Goal: Communication & Community: Share content

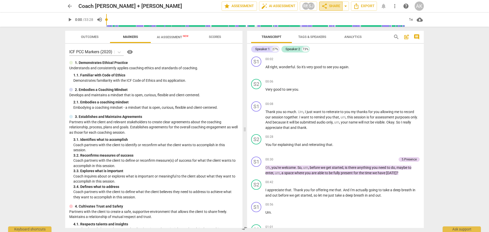
click at [331, 7] on span "share Share" at bounding box center [330, 6] width 19 height 6
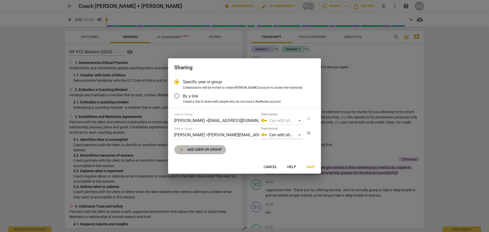
click at [190, 148] on span "add Add user or group" at bounding box center [199, 150] width 43 height 6
radio input "false"
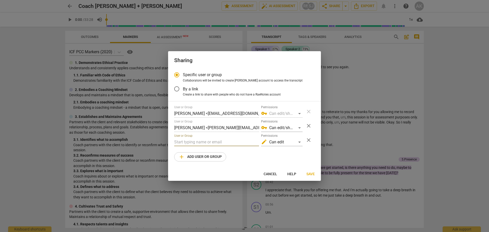
click at [184, 141] on input "text" at bounding box center [216, 142] width 85 height 8
click at [182, 147] on div "User or Group [PERSON_NAME] <[EMAIL_ADDRESS][DOMAIN_NAME]> Permissions vpn_key …" at bounding box center [244, 133] width 140 height 56
drag, startPoint x: 183, startPoint y: 143, endPoint x: 174, endPoint y: 141, distance: 8.8
click at [174, 141] on input "tre" at bounding box center [216, 142] width 85 height 8
paste input "[EMAIL_ADDRESS][DOMAIN_NAME]"
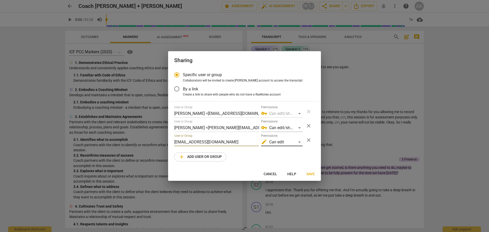
type input "[EMAIL_ADDRESS][DOMAIN_NAME]"
click at [299, 140] on div "edit Can edit" at bounding box center [281, 142] width 41 height 8
click at [283, 153] on li "vpn_key Can edit/share" at bounding box center [282, 154] width 43 height 12
click at [309, 174] on span "Save" at bounding box center [310, 174] width 8 height 5
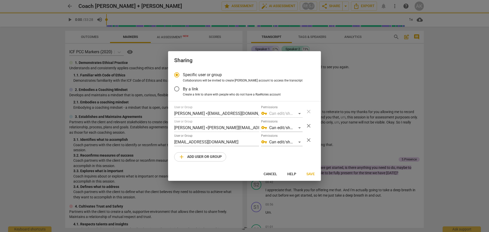
radio input "false"
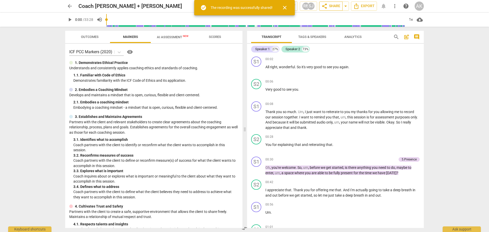
click at [338, 6] on span "share Share" at bounding box center [330, 6] width 19 height 6
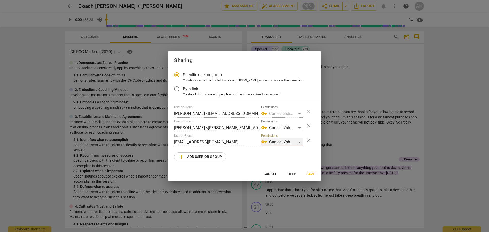
click at [301, 143] on div "vpn_key Can edit/share" at bounding box center [281, 142] width 41 height 8
click at [311, 139] on div at bounding box center [244, 116] width 489 height 232
click at [309, 139] on span "close" at bounding box center [308, 140] width 6 height 6
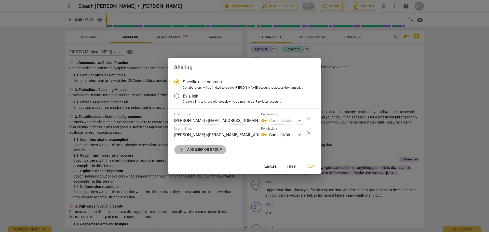
click at [207, 148] on span "add Add user or group" at bounding box center [199, 150] width 43 height 6
radio input "false"
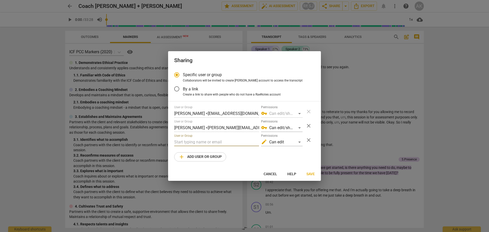
click at [191, 143] on input "text" at bounding box center [216, 142] width 85 height 8
paste input "[EMAIL_ADDRESS][DOMAIN_NAME]"
type input "[EMAIL_ADDRESS][DOMAIN_NAME]"
click at [300, 143] on div "edit Can edit" at bounding box center [281, 142] width 41 height 8
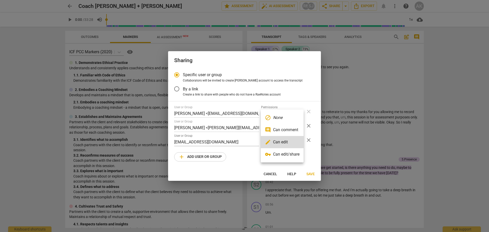
click at [288, 154] on li "vpn_key Can edit/share" at bounding box center [282, 154] width 43 height 12
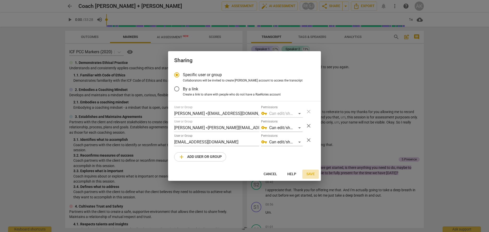
click at [310, 174] on span "Save" at bounding box center [310, 174] width 8 height 5
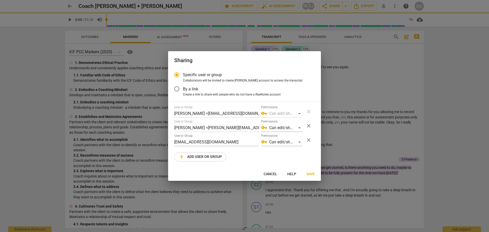
radio input "false"
type input "[PERSON_NAME] <[PERSON_NAME][EMAIL_ADDRESS][PERSON_NAME][DOMAIN_NAME]>"
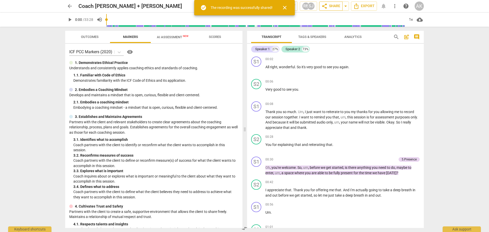
click at [336, 5] on span "share Share" at bounding box center [330, 6] width 19 height 6
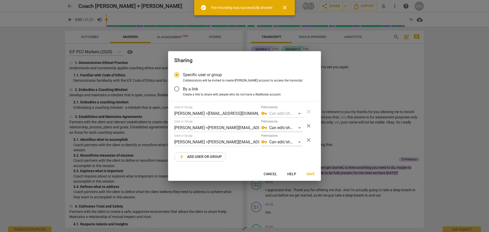
radio input "false"
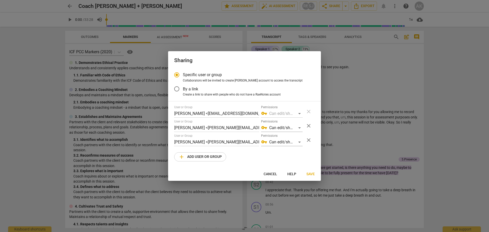
click at [177, 89] on input "By a link" at bounding box center [177, 89] width 12 height 12
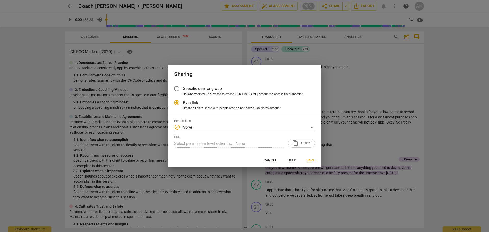
click at [305, 144] on div "URL Select permission level other than None content_copy Copy" at bounding box center [244, 141] width 140 height 12
click at [294, 141] on div "URL Select permission level other than None content_copy Copy" at bounding box center [244, 141] width 140 height 12
click at [295, 141] on div "URL Select permission level other than None content_copy Copy" at bounding box center [244, 141] width 140 height 12
click at [312, 161] on span "Save" at bounding box center [310, 160] width 8 height 5
radio input "false"
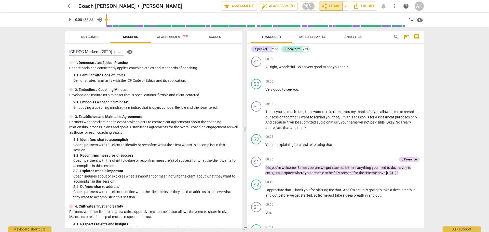
click at [332, 8] on span "share Share" at bounding box center [330, 6] width 19 height 6
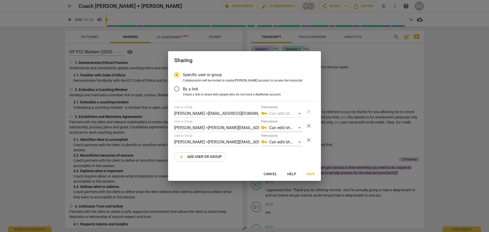
radio input "false"
click at [178, 88] on input "By a link" at bounding box center [177, 89] width 12 height 12
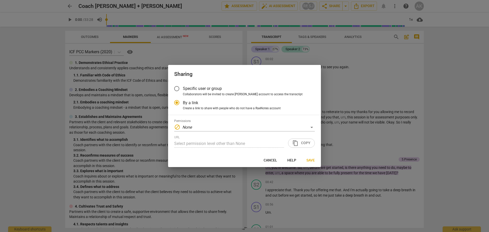
click at [298, 145] on div "URL Select permission level other than None content_copy Copy" at bounding box center [244, 141] width 140 height 12
click at [299, 144] on div "URL Select permission level other than None content_copy Copy" at bounding box center [244, 141] width 140 height 12
click at [312, 128] on div "block None" at bounding box center [244, 127] width 140 height 8
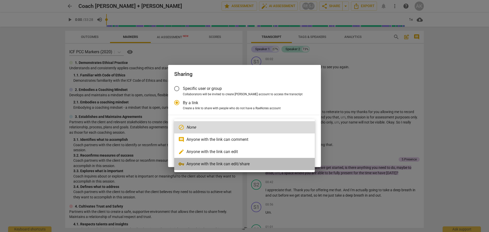
click at [220, 165] on li "vpn_key Anyone with the link can edit/share" at bounding box center [244, 164] width 140 height 12
radio input "false"
type input "[URL][DOMAIN_NAME]"
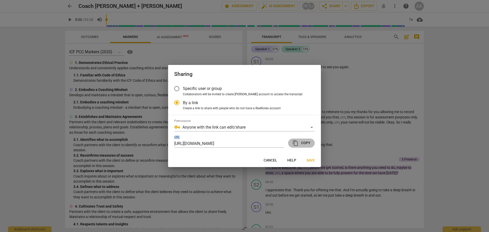
click at [305, 143] on span "content_copy Copy" at bounding box center [301, 143] width 18 height 6
copy label "URL"
